Goal: Task Accomplishment & Management: Manage account settings

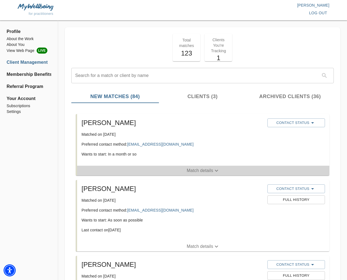
click at [197, 169] on p "Match details" at bounding box center [200, 171] width 26 height 7
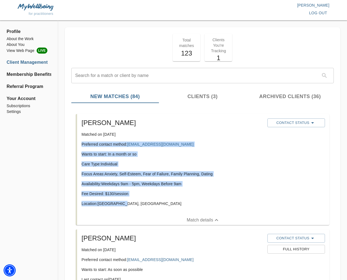
drag, startPoint x: 127, startPoint y: 203, endPoint x: 90, endPoint y: 145, distance: 69.5
click at [75, 145] on li "[PERSON_NAME] Matched on [DATE] Preferred contact method: [EMAIL_ADDRESS][DOMAI…" at bounding box center [202, 170] width 262 height 116
copy div "Preferred contact method: [EMAIL_ADDRESS][DOMAIN_NAME] Wants to start: In a mon…"
click at [179, 183] on p "Availability: Weekdays 9am - 5pm, Weekdays Before 9am" at bounding box center [171, 184] width 181 height 6
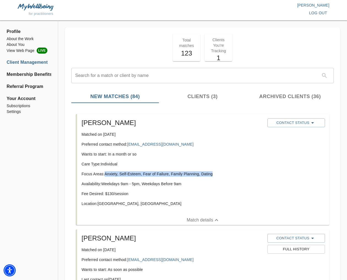
drag, startPoint x: 214, startPoint y: 174, endPoint x: 106, endPoint y: 176, distance: 107.6
click at [106, 176] on p "Focus Areas: Anxiety, Self-Esteem, Fear of Failure, Family Planning, Dating" at bounding box center [171, 174] width 181 height 6
click at [291, 122] on span "Contact Status" at bounding box center [296, 123] width 52 height 7
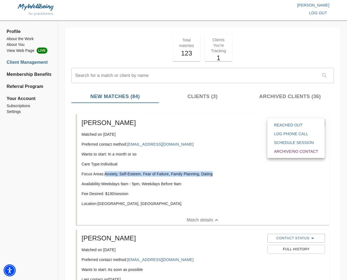
click at [291, 127] on span "Reached Out" at bounding box center [296, 125] width 44 height 6
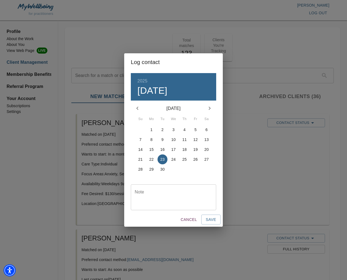
click at [170, 201] on textarea at bounding box center [174, 198] width 78 height 16
type textarea "initial email sent"
drag, startPoint x: 209, startPoint y: 218, endPoint x: 217, endPoint y: 219, distance: 8.9
click at [209, 218] on span "Save" at bounding box center [211, 220] width 10 height 7
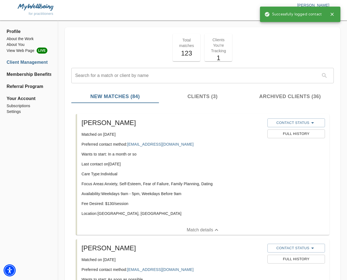
click at [332, 15] on icon "button" at bounding box center [332, 15] width 6 height 6
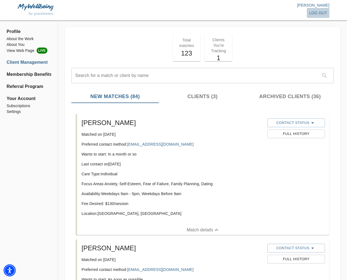
click at [325, 13] on span "log out" at bounding box center [318, 13] width 18 height 7
